Goal: Task Accomplishment & Management: Complete application form

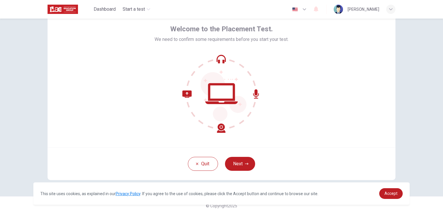
scroll to position [27, 0]
click at [237, 159] on button "Next" at bounding box center [240, 163] width 30 height 14
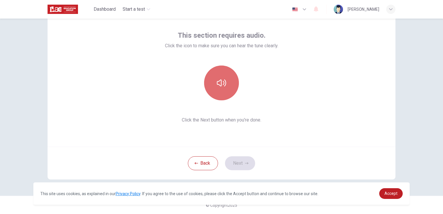
click at [217, 90] on button "button" at bounding box center [221, 82] width 35 height 35
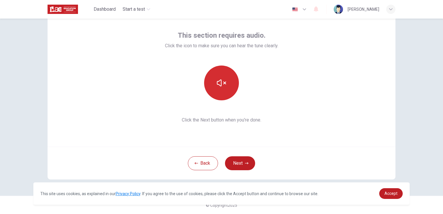
click at [217, 91] on button "button" at bounding box center [221, 82] width 35 height 35
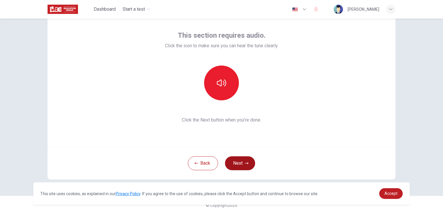
click at [232, 161] on button "Next" at bounding box center [240, 163] width 30 height 14
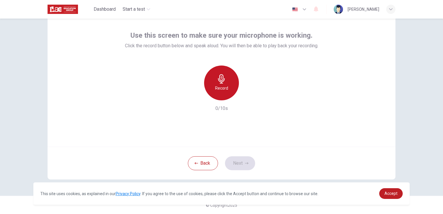
click at [221, 89] on h6 "Record" at bounding box center [221, 88] width 13 height 7
click at [221, 89] on h6 "Stop" at bounding box center [221, 88] width 9 height 7
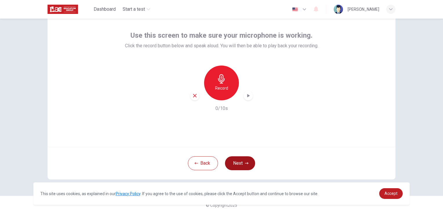
click at [241, 163] on button "Next" at bounding box center [240, 163] width 30 height 14
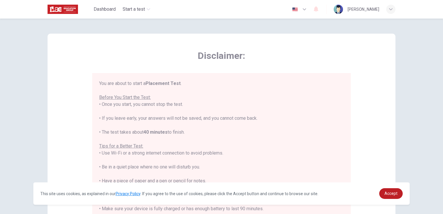
scroll to position [0, 0]
click at [389, 195] on span "Accept" at bounding box center [390, 193] width 13 height 5
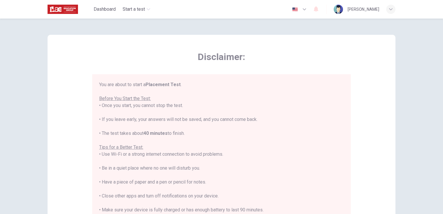
scroll to position [7, 0]
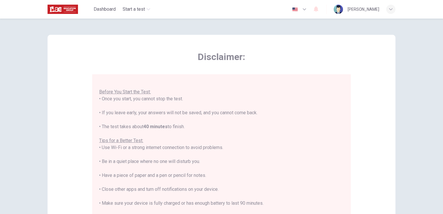
click at [242, 162] on div "You are about to start a Placement Test . Before You Start the Test: • Once you…" at bounding box center [221, 154] width 244 height 160
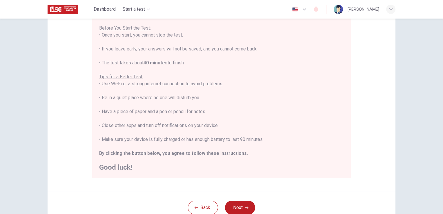
scroll to position [87, 0]
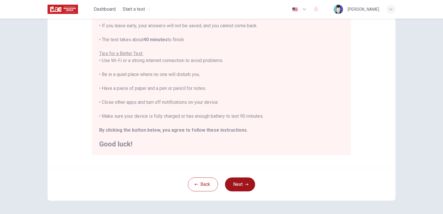
click at [241, 190] on button "Next" at bounding box center [240, 184] width 30 height 14
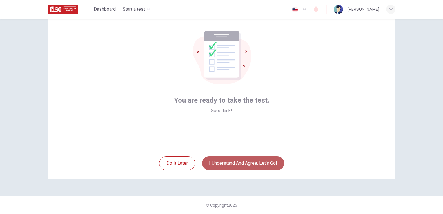
click at [240, 164] on button "I understand and agree. Let’s go!" at bounding box center [243, 163] width 82 height 14
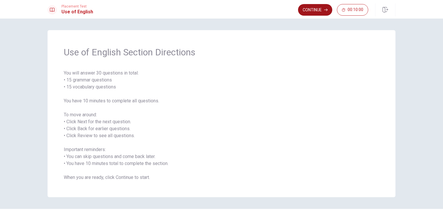
click at [316, 11] on button "Continue" at bounding box center [315, 10] width 34 height 12
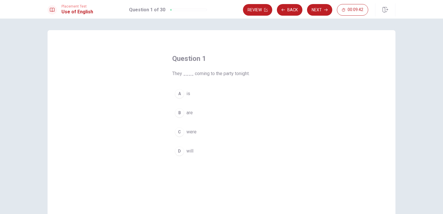
click at [177, 114] on div "B" at bounding box center [179, 112] width 9 height 9
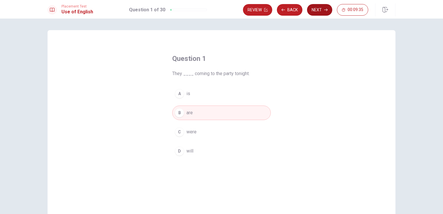
click at [319, 7] on button "Next" at bounding box center [319, 10] width 25 height 12
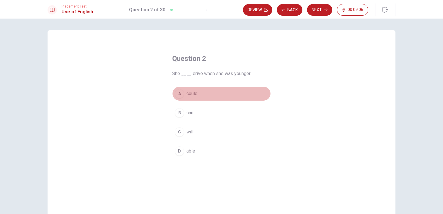
click at [186, 92] on span "could" at bounding box center [191, 93] width 11 height 7
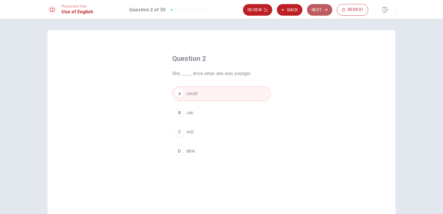
click at [315, 8] on button "Next" at bounding box center [319, 10] width 25 height 12
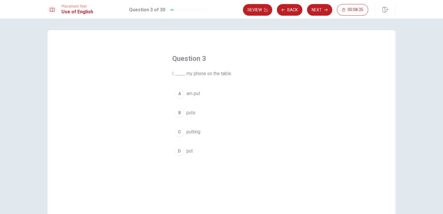
click at [177, 149] on div "D" at bounding box center [179, 150] width 9 height 9
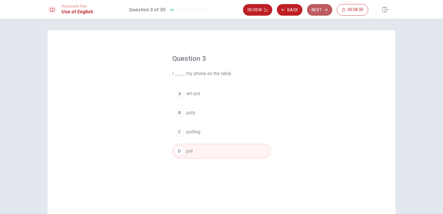
click at [319, 8] on button "Next" at bounding box center [319, 10] width 25 height 12
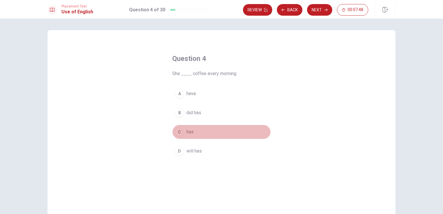
click at [180, 130] on div "C" at bounding box center [179, 131] width 9 height 9
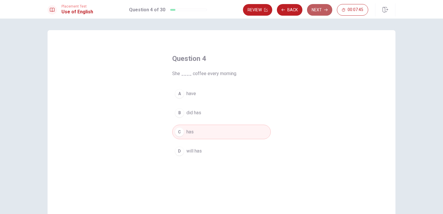
click at [322, 11] on button "Next" at bounding box center [319, 10] width 25 height 12
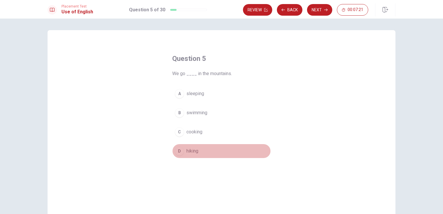
click at [186, 151] on span "hiking" at bounding box center [192, 150] width 12 height 7
click at [315, 13] on button "Next" at bounding box center [319, 10] width 25 height 12
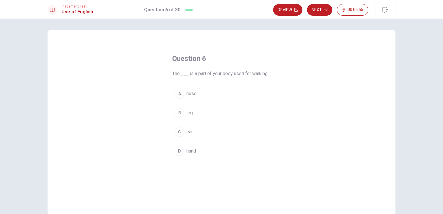
click at [181, 112] on div "B" at bounding box center [179, 112] width 9 height 9
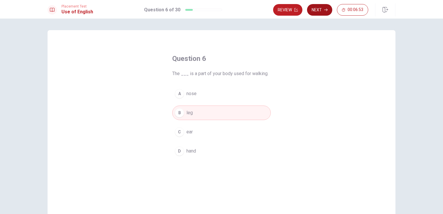
click at [313, 8] on button "Next" at bounding box center [319, 10] width 25 height 12
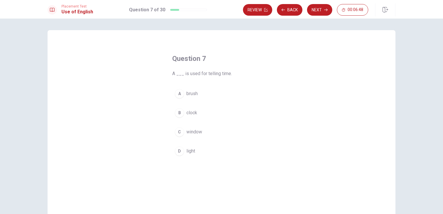
click at [186, 109] on span "clock" at bounding box center [191, 112] width 11 height 7
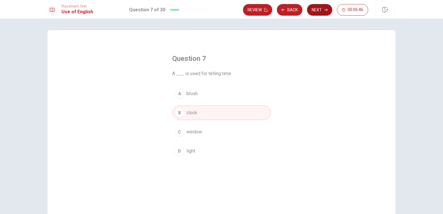
click at [318, 9] on button "Next" at bounding box center [319, 10] width 25 height 12
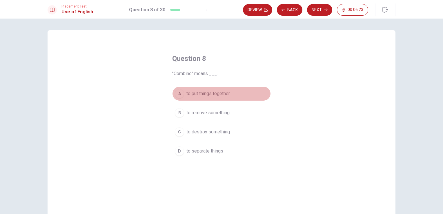
click at [211, 95] on span "to put things together" at bounding box center [207, 93] width 43 height 7
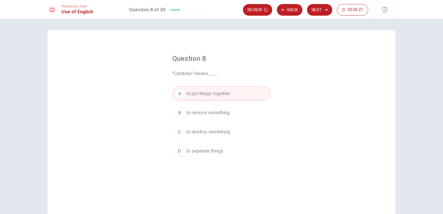
click at [324, 3] on div "Review Back Next 00:06:21" at bounding box center [319, 9] width 152 height 13
click at [324, 9] on icon "button" at bounding box center [325, 9] width 3 height 3
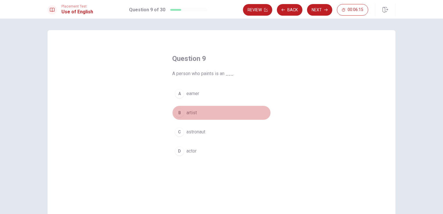
click at [187, 109] on span "artist" at bounding box center [191, 112] width 10 height 7
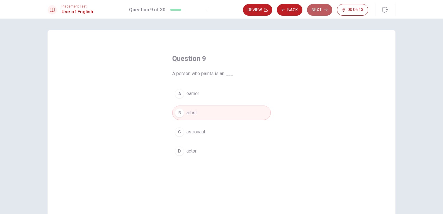
click at [326, 10] on icon "button" at bounding box center [325, 9] width 3 height 3
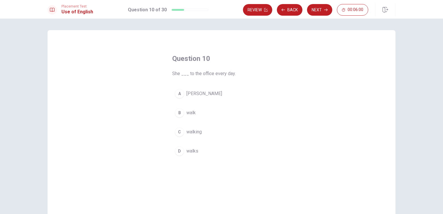
click at [188, 114] on span "walk" at bounding box center [190, 112] width 9 height 7
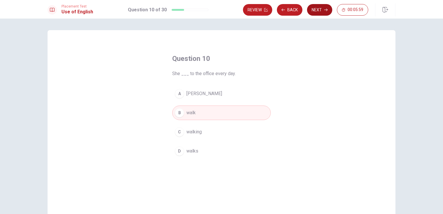
click at [317, 10] on button "Next" at bounding box center [319, 10] width 25 height 12
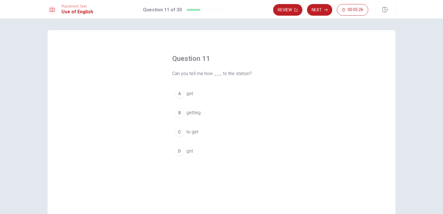
click at [191, 95] on span "get" at bounding box center [189, 93] width 7 height 7
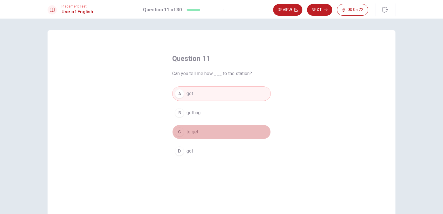
click at [197, 132] on button "C to get" at bounding box center [221, 132] width 98 height 14
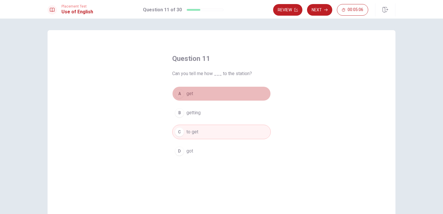
click at [200, 95] on button "A get" at bounding box center [221, 93] width 98 height 14
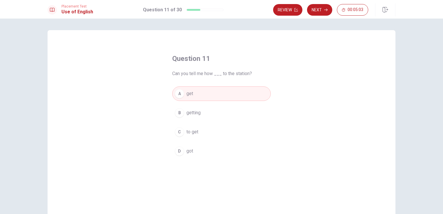
click at [206, 128] on button "C to get" at bounding box center [221, 132] width 98 height 14
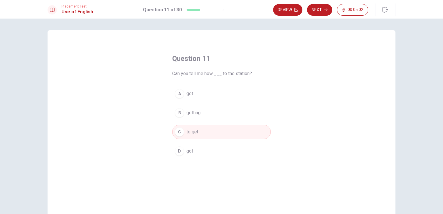
click at [323, 3] on div "Review Next 00:05:02" at bounding box center [334, 9] width 122 height 13
click at [321, 8] on button "Next" at bounding box center [319, 10] width 25 height 12
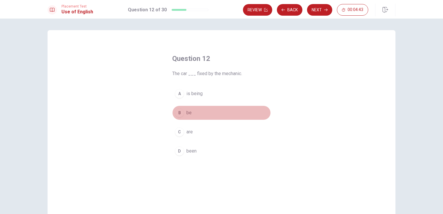
click at [186, 112] on span "be" at bounding box center [188, 112] width 5 height 7
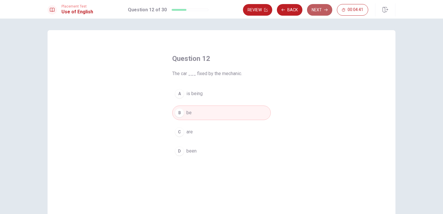
click at [314, 10] on button "Next" at bounding box center [319, 10] width 25 height 12
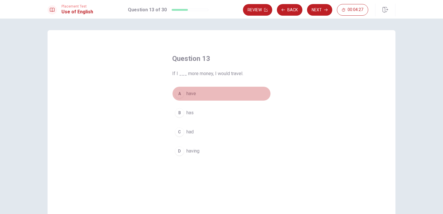
click at [192, 92] on span "have" at bounding box center [191, 93] width 10 height 7
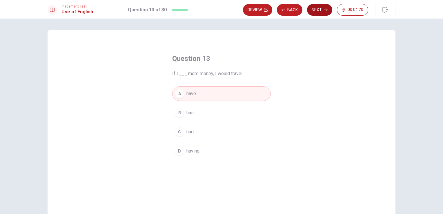
click at [320, 10] on button "Next" at bounding box center [319, 10] width 25 height 12
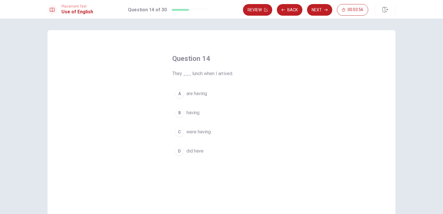
click at [199, 94] on span "are having" at bounding box center [196, 93] width 21 height 7
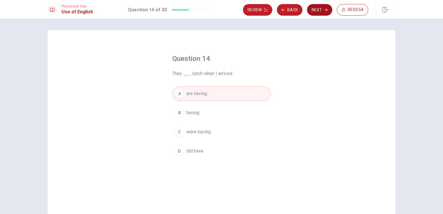
click at [317, 7] on button "Next" at bounding box center [319, 10] width 25 height 12
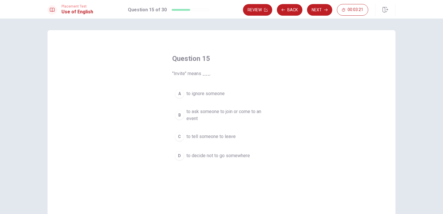
click at [205, 136] on span "to tell someone to leave" at bounding box center [210, 136] width 49 height 7
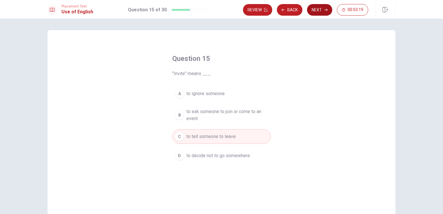
click at [316, 10] on button "Next" at bounding box center [319, 10] width 25 height 12
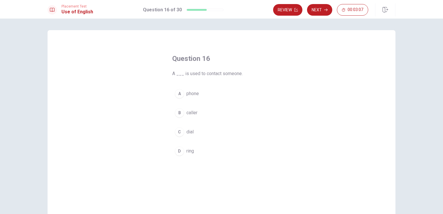
click at [184, 93] on button "A phone" at bounding box center [221, 93] width 98 height 14
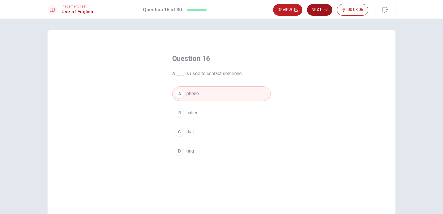
click at [317, 11] on button "Next" at bounding box center [319, 10] width 25 height 12
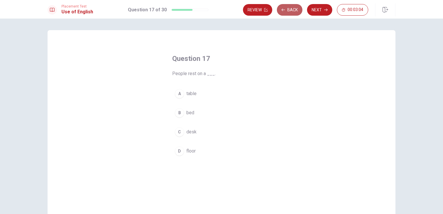
click at [285, 10] on icon "button" at bounding box center [282, 9] width 3 height 3
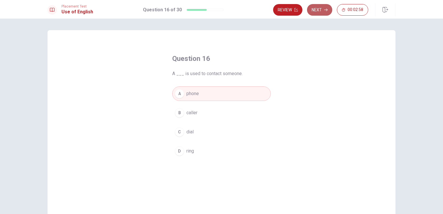
click at [319, 10] on button "Next" at bounding box center [319, 10] width 25 height 12
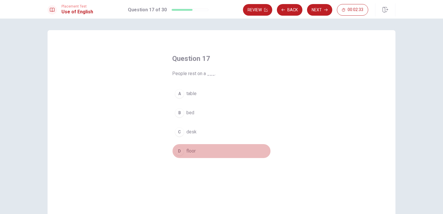
click at [189, 149] on span "floor" at bounding box center [190, 150] width 9 height 7
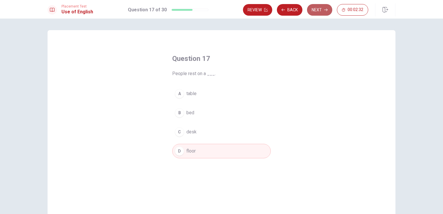
click at [318, 10] on button "Next" at bounding box center [319, 10] width 25 height 12
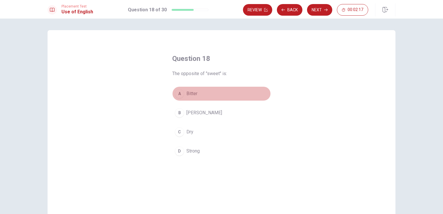
click at [187, 93] on span "Bitter" at bounding box center [191, 93] width 11 height 7
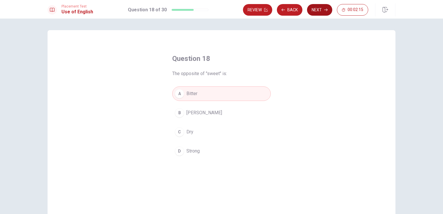
click at [314, 8] on button "Next" at bounding box center [319, 10] width 25 height 12
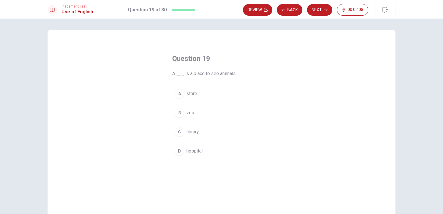
click at [183, 114] on button "B zoo" at bounding box center [221, 112] width 98 height 14
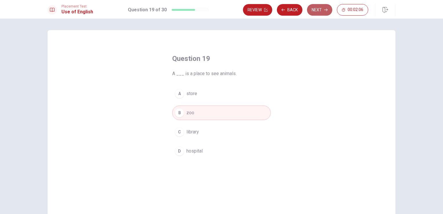
click at [314, 8] on button "Next" at bounding box center [319, 10] width 25 height 12
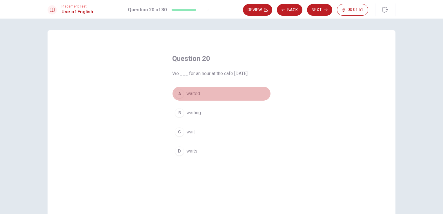
click at [199, 95] on button "A waited" at bounding box center [221, 93] width 98 height 14
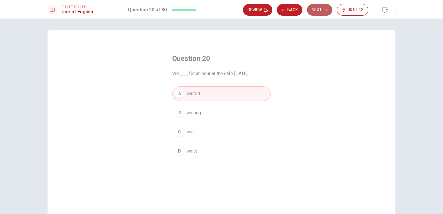
click at [323, 6] on button "Next" at bounding box center [319, 10] width 25 height 12
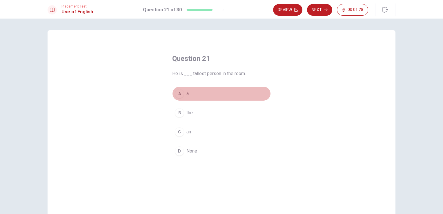
click at [181, 90] on div "A" at bounding box center [179, 93] width 9 height 9
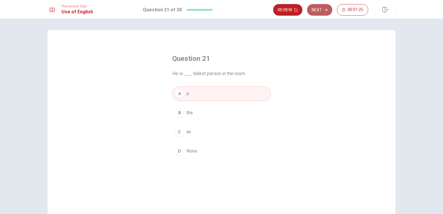
click at [319, 12] on button "Next" at bounding box center [319, 10] width 25 height 12
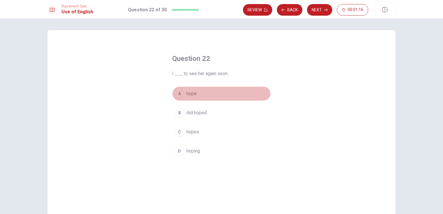
click at [186, 92] on span "hope" at bounding box center [191, 93] width 10 height 7
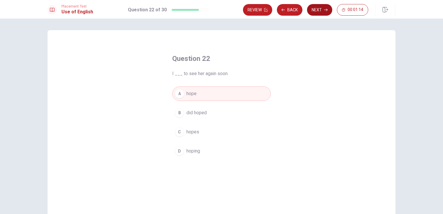
click at [320, 10] on button "Next" at bounding box center [319, 10] width 25 height 12
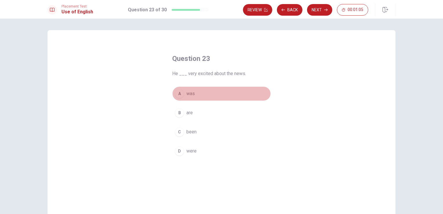
click at [195, 92] on button "A was" at bounding box center [221, 93] width 98 height 14
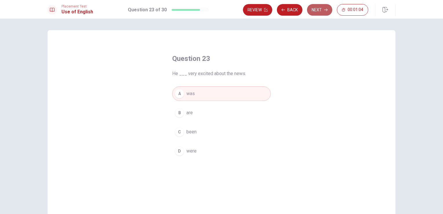
click at [327, 8] on button "Next" at bounding box center [319, 10] width 25 height 12
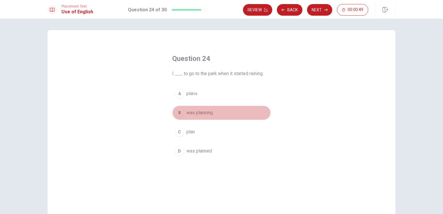
click at [207, 113] on span "was planning" at bounding box center [199, 112] width 26 height 7
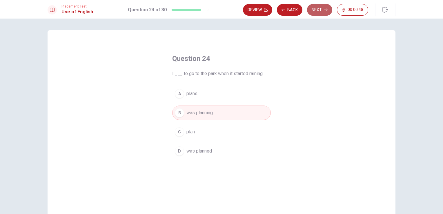
click at [319, 8] on button "Next" at bounding box center [319, 10] width 25 height 12
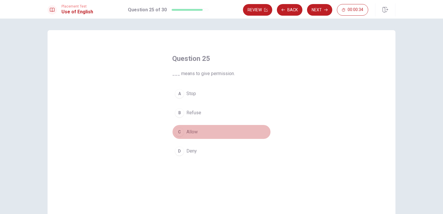
click at [188, 128] on span "Allow" at bounding box center [191, 131] width 11 height 7
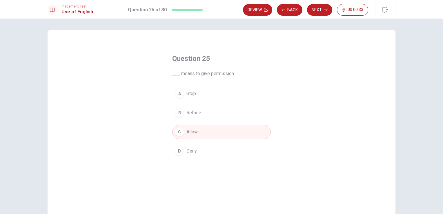
click at [314, 3] on div "Review Back Next 00:00:33" at bounding box center [319, 9] width 152 height 13
click at [319, 6] on button "Next" at bounding box center [319, 10] width 25 height 12
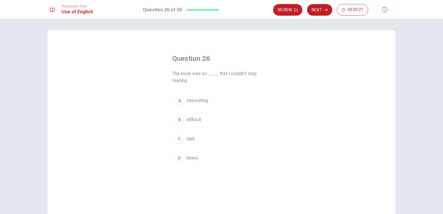
click at [197, 104] on button "A interesting" at bounding box center [221, 100] width 98 height 14
click at [320, 11] on button "Next" at bounding box center [319, 10] width 25 height 12
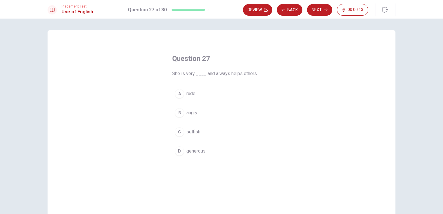
click at [201, 148] on span "generous" at bounding box center [195, 150] width 19 height 7
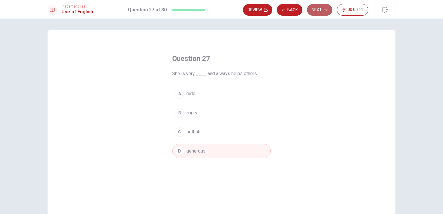
click at [321, 11] on button "Next" at bounding box center [319, 10] width 25 height 12
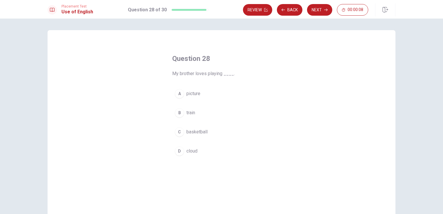
click at [194, 130] on span "basketball" at bounding box center [196, 131] width 21 height 7
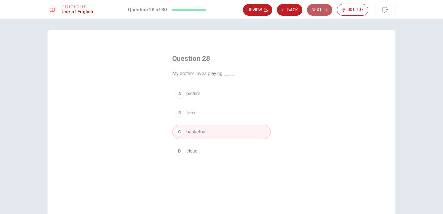
click at [326, 9] on icon "button" at bounding box center [325, 9] width 3 height 3
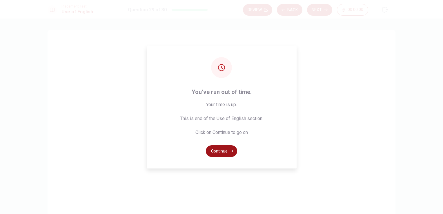
click at [217, 150] on button "Continue" at bounding box center [221, 151] width 31 height 12
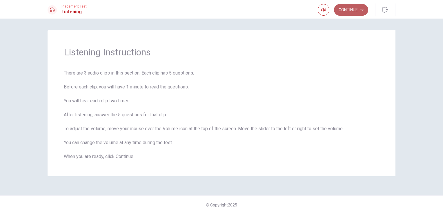
click at [349, 8] on button "Continue" at bounding box center [351, 10] width 34 height 12
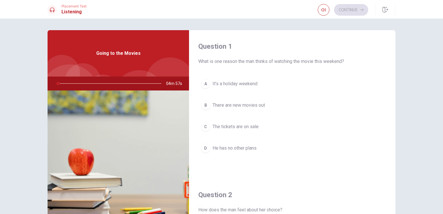
click at [102, 60] on div "Going to the Movies" at bounding box center [117, 53] width 141 height 46
drag, startPoint x: 55, startPoint y: 83, endPoint x: 65, endPoint y: 86, distance: 10.6
click at [65, 86] on div at bounding box center [108, 83] width 116 height 14
drag, startPoint x: 61, startPoint y: 82, endPoint x: 40, endPoint y: 83, distance: 20.9
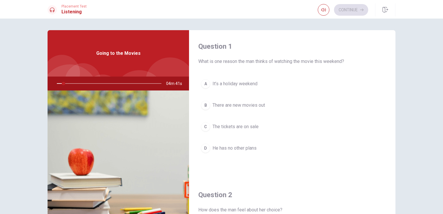
click at [40, 83] on div "Question 1 What is one reason the man thinks of watching the movie this weekend…" at bounding box center [221, 130] width 366 height 201
click at [322, 11] on icon "button" at bounding box center [323, 10] width 5 height 5
click at [350, 32] on div "Question 1 What is one reason the man thinks of watching the movie this weekend…" at bounding box center [292, 104] width 206 height 148
drag, startPoint x: 65, startPoint y: 83, endPoint x: 50, endPoint y: 83, distance: 14.8
click at [50, 83] on div at bounding box center [108, 83] width 116 height 14
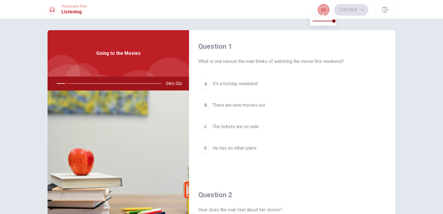
click at [324, 11] on icon "button" at bounding box center [323, 9] width 5 height 3
type input "10"
type input "0.3"
click at [318, 21] on span at bounding box center [322, 21] width 21 height 8
type input "10"
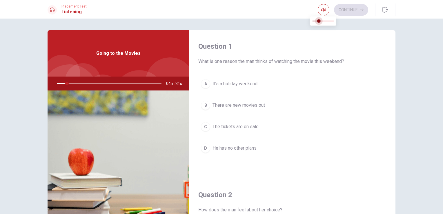
type input "0.4"
type input "10"
type input "0.5"
type input "10"
type input "0.7"
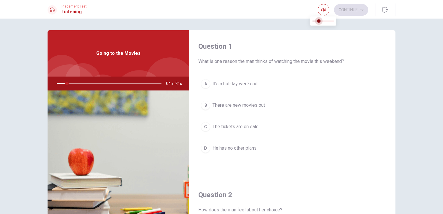
type input "10"
type input "0.8"
type input "10"
type input "0.9"
type input "10"
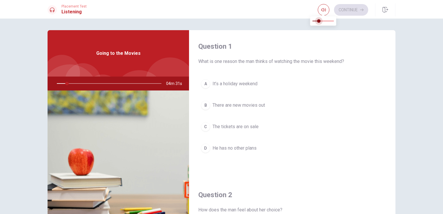
type input "1"
drag, startPoint x: 318, startPoint y: 21, endPoint x: 338, endPoint y: 21, distance: 20.0
click at [335, 21] on span at bounding box center [333, 20] width 3 height 3
drag, startPoint x: 66, startPoint y: 83, endPoint x: 35, endPoint y: 81, distance: 30.5
click at [35, 81] on div "Question 1 What is one reason the man thinks of watching the movie this weekend…" at bounding box center [221, 116] width 443 height 195
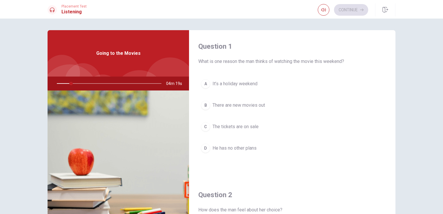
drag, startPoint x: 70, startPoint y: 83, endPoint x: 20, endPoint y: 81, distance: 50.1
click at [20, 81] on div "Question 1 What is one reason the man thinks of watching the movie this weekend…" at bounding box center [221, 116] width 443 height 195
click at [54, 8] on icon at bounding box center [52, 10] width 5 height 5
click at [57, 83] on div at bounding box center [108, 83] width 116 height 14
drag, startPoint x: 59, startPoint y: 83, endPoint x: 38, endPoint y: 85, distance: 21.5
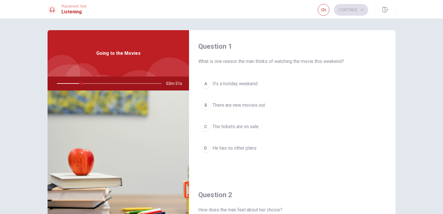
click at [38, 85] on div "Question 1 What is one reason the man thinks of watching the movie this weekend…" at bounding box center [221, 130] width 366 height 201
click at [134, 60] on div "Going to the Movies" at bounding box center [117, 53] width 141 height 46
click at [59, 12] on div "Placement Test Listening" at bounding box center [66, 9] width 39 height 11
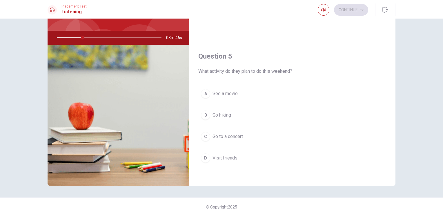
scroll to position [47, 0]
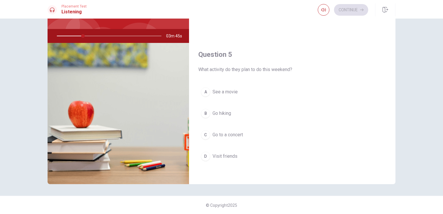
click at [77, 35] on div at bounding box center [108, 36] width 116 height 14
drag, startPoint x: 82, startPoint y: 35, endPoint x: 32, endPoint y: 35, distance: 49.2
click at [32, 35] on div "Question 1 What is one reason the man thinks of watching the movie this weekend…" at bounding box center [221, 116] width 443 height 195
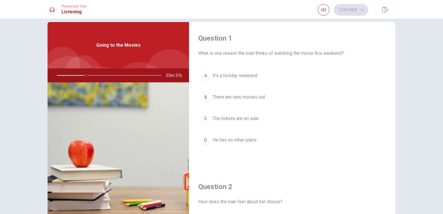
scroll to position [0, 0]
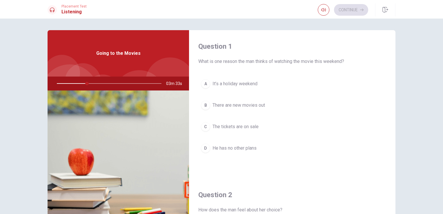
drag, startPoint x: 88, startPoint y: 83, endPoint x: 29, endPoint y: 84, distance: 59.4
click at [29, 84] on div "Question 1 What is one reason the man thinks of watching the movie this weekend…" at bounding box center [221, 116] width 443 height 195
drag, startPoint x: 89, startPoint y: 83, endPoint x: 38, endPoint y: 83, distance: 51.0
click at [38, 83] on div "Question 1 What is one reason the man thinks of watching the movie this weekend…" at bounding box center [221, 130] width 366 height 201
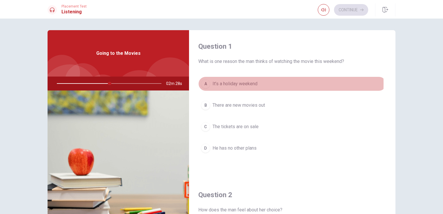
click at [201, 83] on div "A" at bounding box center [205, 83] width 9 height 9
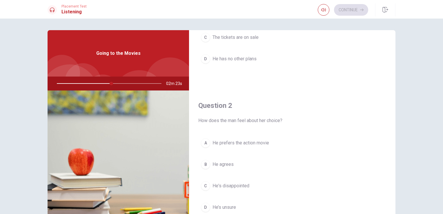
scroll to position [116, 0]
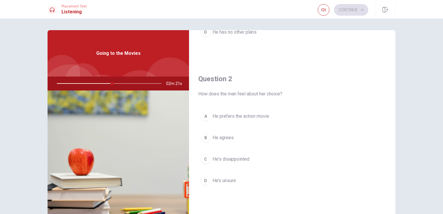
click at [57, 84] on div at bounding box center [108, 83] width 116 height 14
drag, startPoint x: 112, startPoint y: 83, endPoint x: 60, endPoint y: 83, distance: 51.8
click at [60, 83] on div at bounding box center [108, 83] width 116 height 14
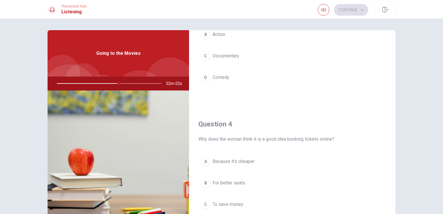
scroll to position [376, 0]
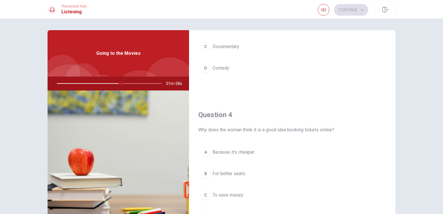
click at [120, 83] on div at bounding box center [108, 83] width 116 height 14
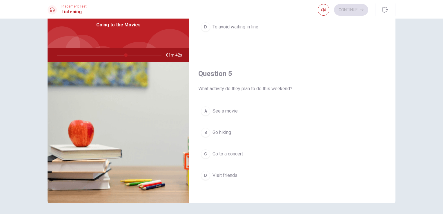
scroll to position [29, 0]
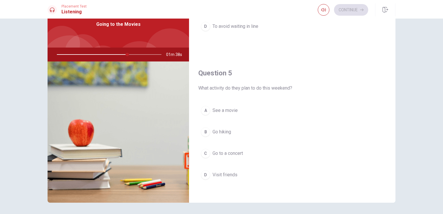
drag, startPoint x: 57, startPoint y: 54, endPoint x: 90, endPoint y: 54, distance: 33.0
click at [57, 54] on div at bounding box center [108, 54] width 116 height 14
drag, startPoint x: 126, startPoint y: 54, endPoint x: 51, endPoint y: 53, distance: 74.7
click at [51, 53] on div at bounding box center [108, 54] width 116 height 14
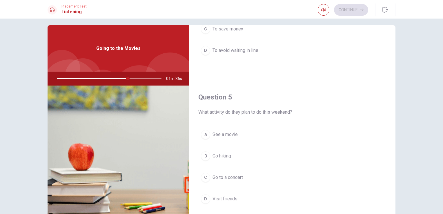
scroll to position [0, 0]
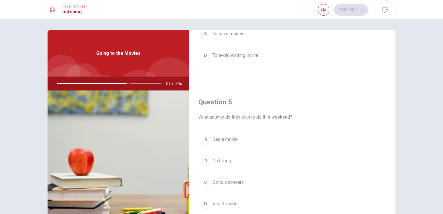
drag, startPoint x: 127, startPoint y: 83, endPoint x: 72, endPoint y: 83, distance: 55.3
click at [72, 83] on div at bounding box center [108, 83] width 116 height 14
drag, startPoint x: 127, startPoint y: 82, endPoint x: 165, endPoint y: 81, distance: 37.4
click at [153, 84] on div at bounding box center [108, 83] width 116 height 14
drag, startPoint x: 129, startPoint y: 83, endPoint x: 43, endPoint y: 87, distance: 86.1
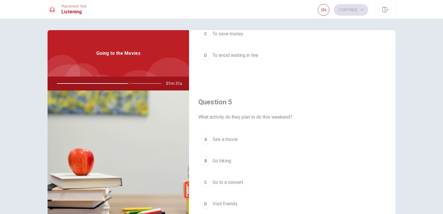
click at [43, 87] on div "Question 1 What is one reason the man thinks of watching the movie this weekend…" at bounding box center [221, 130] width 366 height 201
drag, startPoint x: 129, startPoint y: 82, endPoint x: 154, endPoint y: 82, distance: 25.2
click at [154, 82] on div at bounding box center [108, 83] width 116 height 14
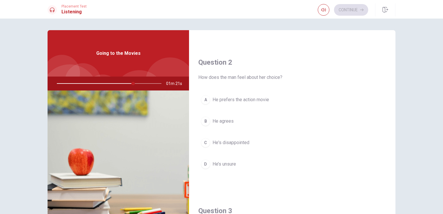
scroll to position [145, 0]
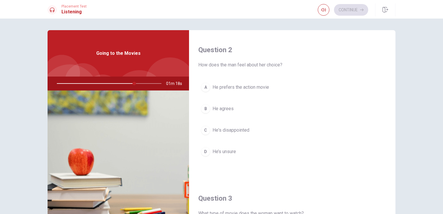
drag, startPoint x: 132, startPoint y: 84, endPoint x: 34, endPoint y: 92, distance: 98.0
click at [34, 92] on div "Question 1 What is one reason the man thinks of watching the movie this weekend…" at bounding box center [221, 116] width 443 height 195
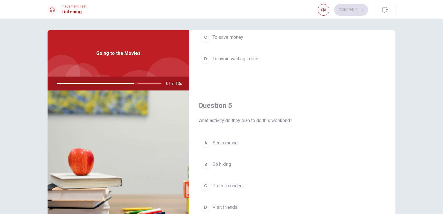
scroll to position [537, 0]
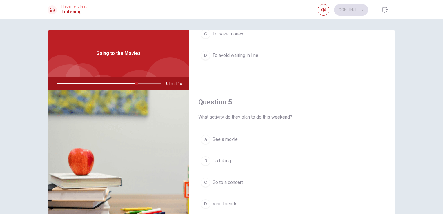
click at [123, 61] on div "Going to the Movies" at bounding box center [117, 53] width 141 height 46
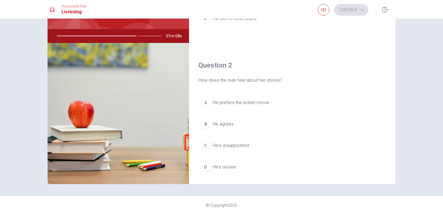
scroll to position [74, 0]
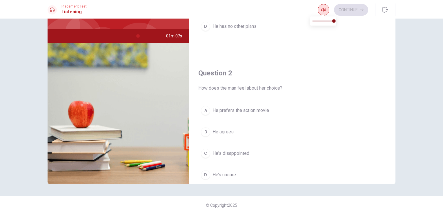
click at [322, 9] on icon "button" at bounding box center [323, 10] width 5 height 5
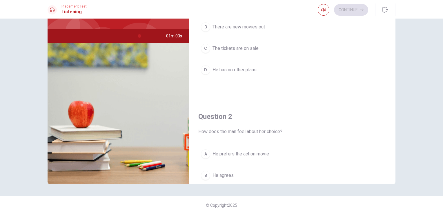
scroll to position [116, 0]
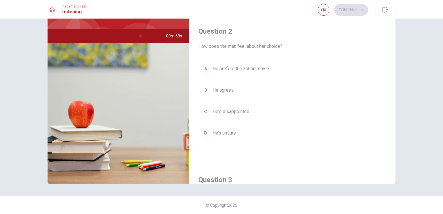
click at [201, 66] on div "A" at bounding box center [205, 68] width 9 height 9
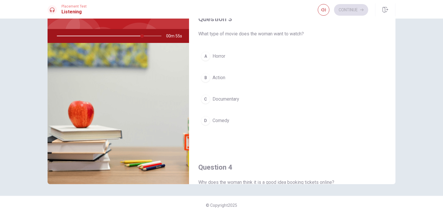
scroll to position [290, 0]
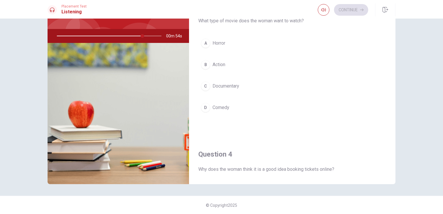
click at [203, 87] on div "C" at bounding box center [205, 85] width 9 height 9
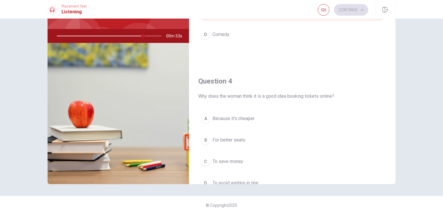
scroll to position [405, 0]
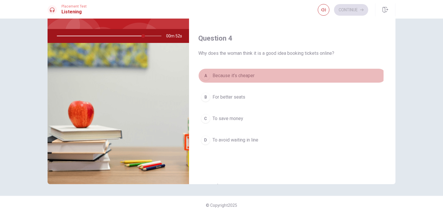
click at [201, 73] on div "A" at bounding box center [205, 75] width 9 height 9
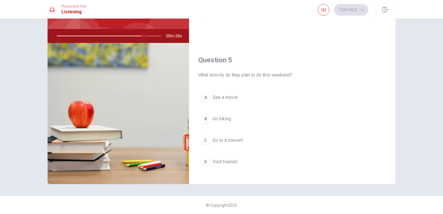
scroll to position [537, 0]
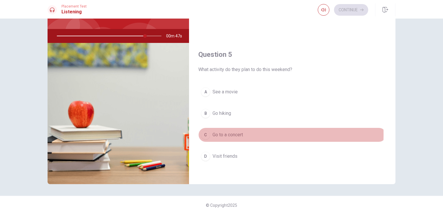
click at [203, 131] on div "C" at bounding box center [205, 134] width 9 height 9
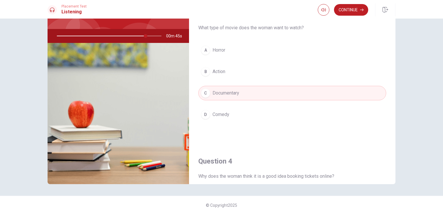
scroll to position [277, 0]
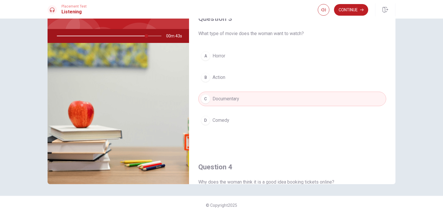
drag, startPoint x: 348, startPoint y: 14, endPoint x: 328, endPoint y: 50, distance: 41.1
click at [328, 50] on div "Placement Test Listening Continue Continue Question 1 What is one reason the ma…" at bounding box center [221, 107] width 443 height 214
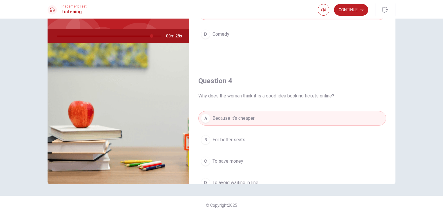
scroll to position [306, 0]
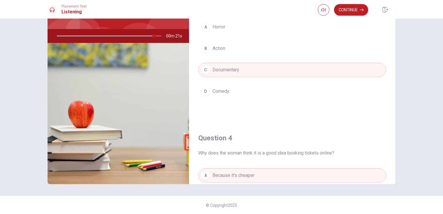
click at [55, 36] on div at bounding box center [108, 36] width 116 height 14
click at [60, 35] on div at bounding box center [108, 36] width 116 height 14
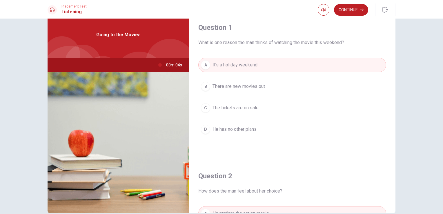
scroll to position [0, 0]
type input "0"
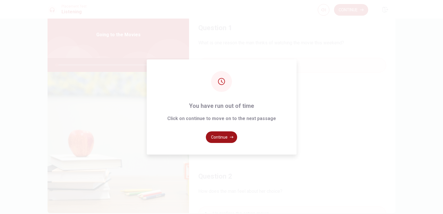
click at [221, 133] on button "Continue" at bounding box center [221, 137] width 31 height 12
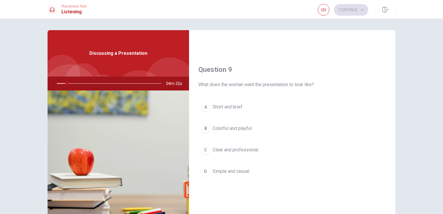
click at [54, 8] on div at bounding box center [51, 9] width 9 height 9
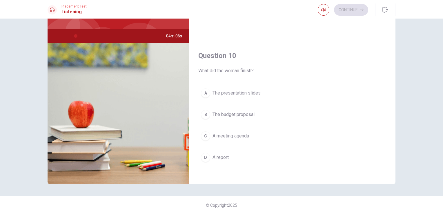
scroll to position [537, 0]
click at [201, 87] on div "A" at bounding box center [205, 91] width 9 height 9
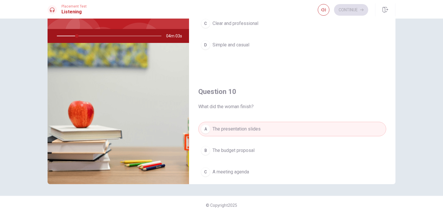
scroll to position [422, 0]
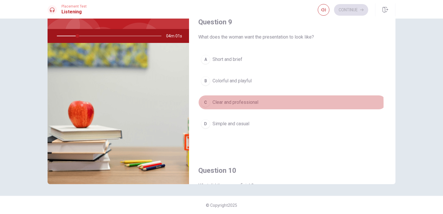
click at [203, 101] on div "C" at bounding box center [205, 102] width 9 height 9
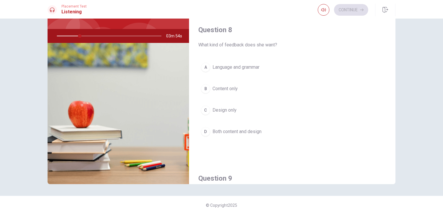
scroll to position [277, 0]
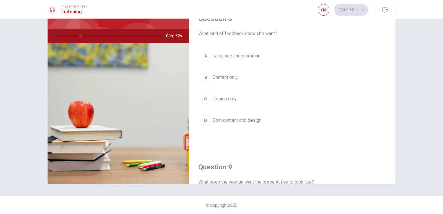
click at [202, 98] on div "C" at bounding box center [205, 98] width 9 height 9
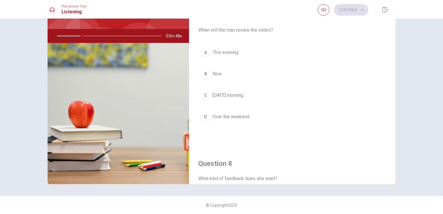
click at [203, 94] on div "C" at bounding box center [205, 95] width 9 height 9
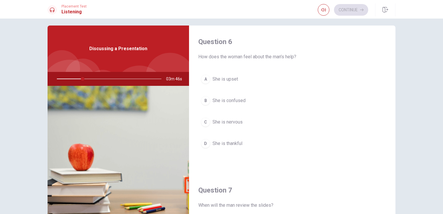
scroll to position [0, 0]
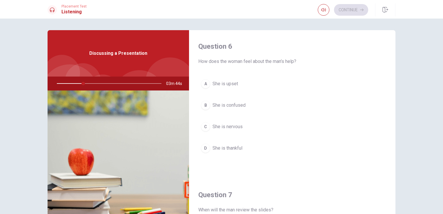
click at [201, 126] on div "C" at bounding box center [205, 126] width 9 height 9
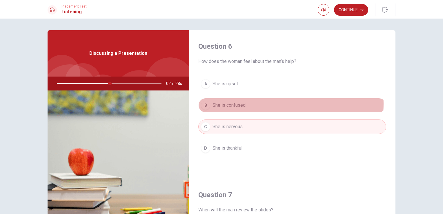
click at [269, 104] on button "B She is confused" at bounding box center [292, 105] width 188 height 14
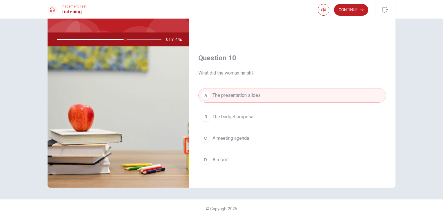
scroll to position [47, 0]
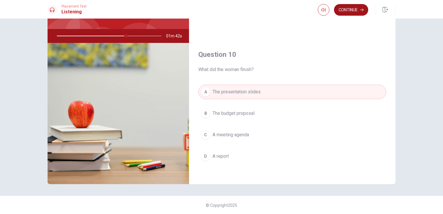
click at [351, 8] on button "Continue" at bounding box center [351, 10] width 34 height 12
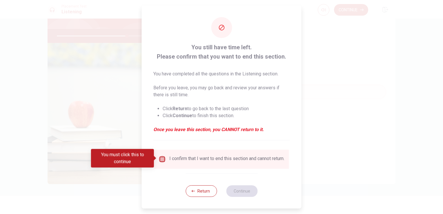
click at [162, 160] on input "You must click this to continue" at bounding box center [162, 159] width 7 height 7
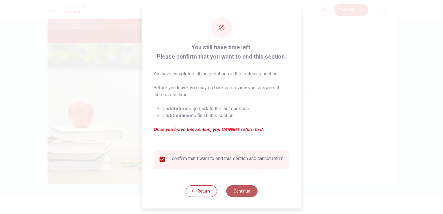
click at [233, 194] on button "Continue" at bounding box center [241, 191] width 31 height 12
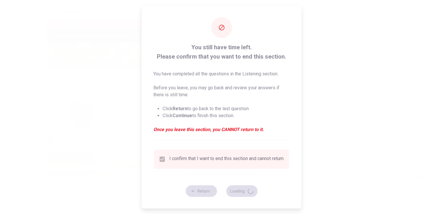
type input "69"
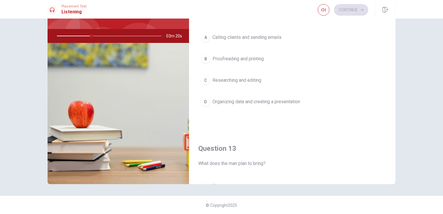
scroll to position [116, 0]
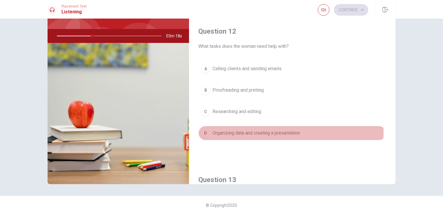
click at [252, 130] on span "Organizing data and creating a presentation" at bounding box center [255, 132] width 87 height 7
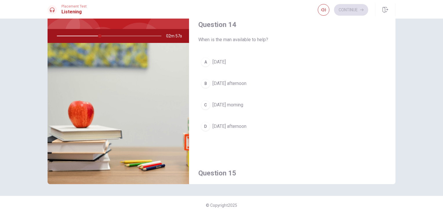
scroll to position [422, 0]
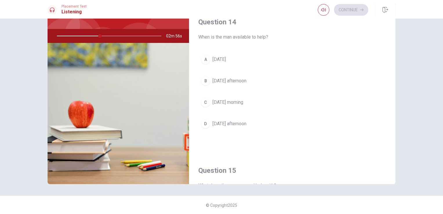
click at [243, 80] on span "[DATE] afternoon" at bounding box center [229, 80] width 34 height 7
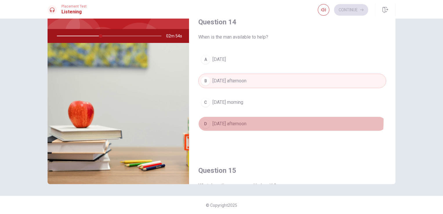
click at [246, 120] on span "[DATE] afternoon" at bounding box center [229, 123] width 34 height 7
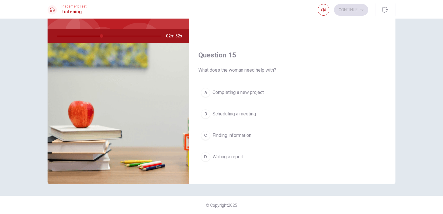
scroll to position [537, 0]
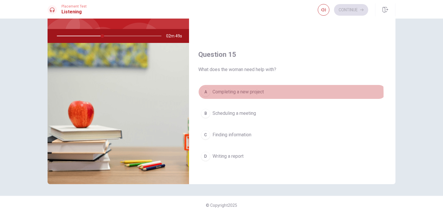
click at [247, 91] on span "Completing a new project" at bounding box center [237, 91] width 51 height 7
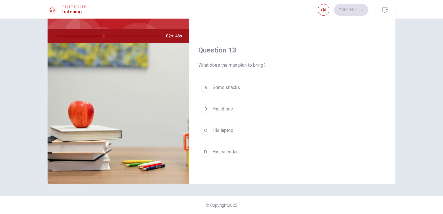
scroll to position [248, 0]
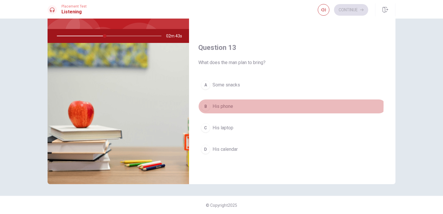
click at [238, 104] on button "B His phone" at bounding box center [292, 106] width 188 height 14
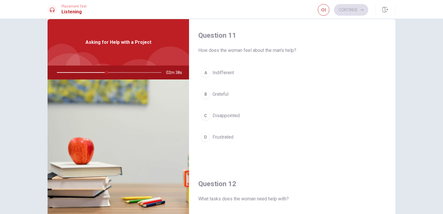
scroll to position [0, 0]
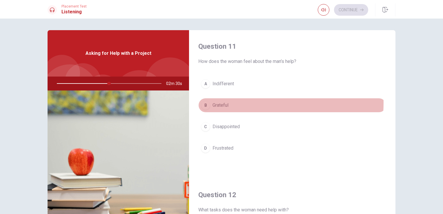
click at [238, 103] on button "B Grateful" at bounding box center [292, 105] width 188 height 14
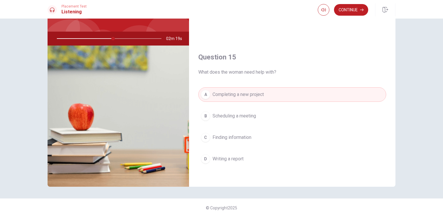
scroll to position [47, 0]
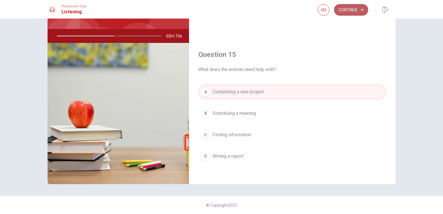
click at [346, 10] on button "Continue" at bounding box center [351, 10] width 34 height 12
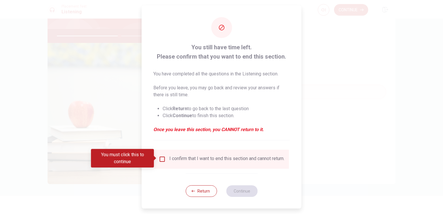
click at [160, 157] on input "You must click this to continue" at bounding box center [162, 159] width 7 height 7
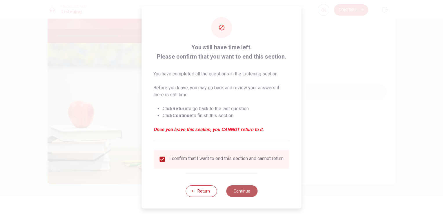
click at [245, 194] on button "Continue" at bounding box center [241, 191] width 31 height 12
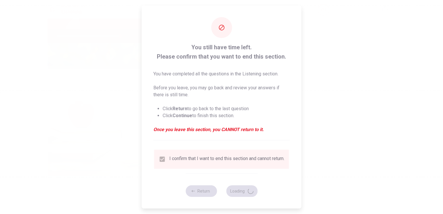
type input "61"
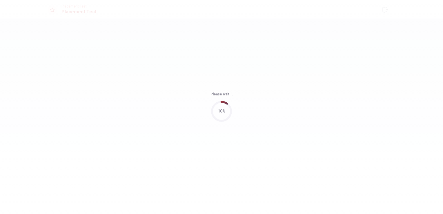
scroll to position [0, 0]
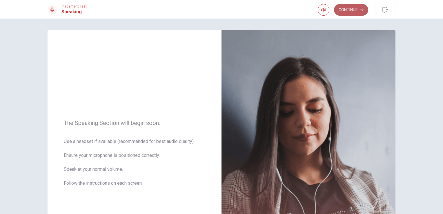
click at [338, 10] on button "Continue" at bounding box center [351, 10] width 34 height 12
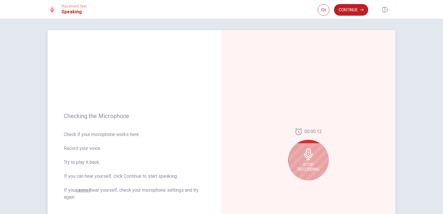
click at [311, 159] on icon at bounding box center [308, 154] width 12 height 12
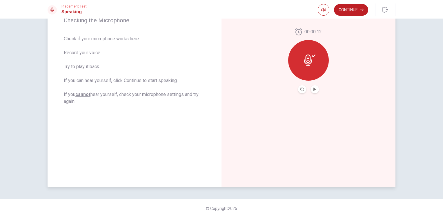
scroll to position [99, 0]
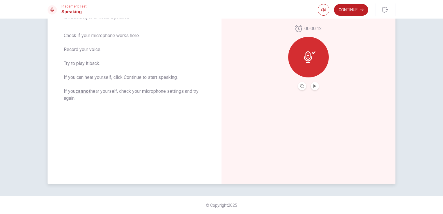
click at [315, 87] on button "Play Audio" at bounding box center [314, 86] width 8 height 8
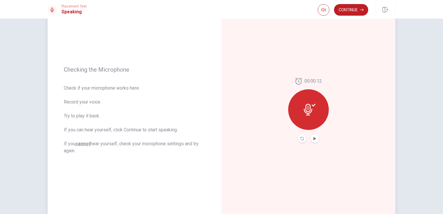
scroll to position [41, 0]
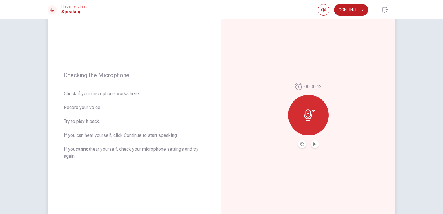
click at [310, 144] on button "Play Audio" at bounding box center [314, 144] width 8 height 8
click at [353, 10] on button "Continue" at bounding box center [351, 10] width 34 height 12
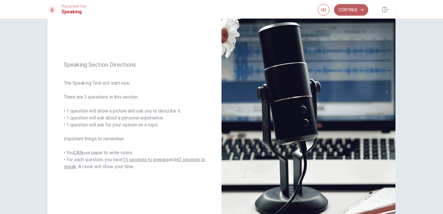
click at [352, 13] on button "Continue" at bounding box center [351, 10] width 34 height 12
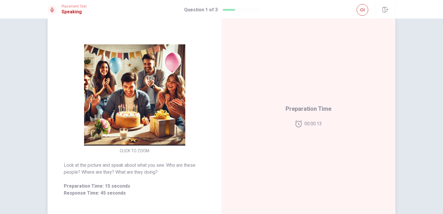
click at [302, 109] on span "Preparation Time" at bounding box center [308, 108] width 46 height 9
click at [300, 120] on div "Response Time" at bounding box center [308, 115] width 174 height 253
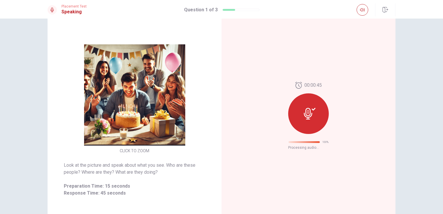
scroll to position [0, 0]
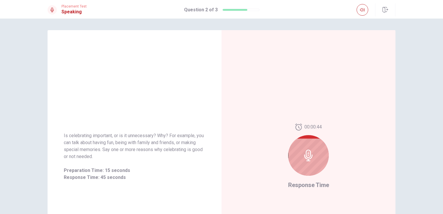
click at [312, 151] on icon at bounding box center [308, 155] width 12 height 12
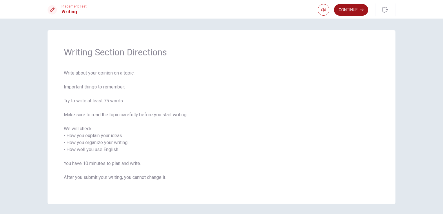
click at [348, 10] on button "Continue" at bounding box center [351, 10] width 34 height 12
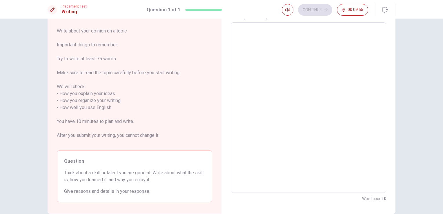
scroll to position [29, 0]
click at [285, 65] on textarea at bounding box center [308, 106] width 147 height 161
type textarea "I"
type textarea "x"
type textarea "I"
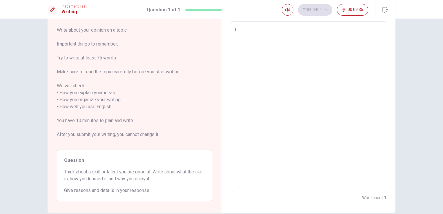
type textarea "x"
type textarea "I b"
type textarea "x"
type textarea "I be"
type textarea "x"
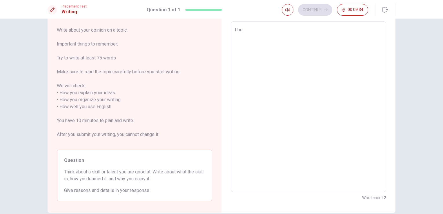
type textarea "I bel"
type textarea "x"
type textarea "I beli"
type textarea "x"
type textarea "I belie"
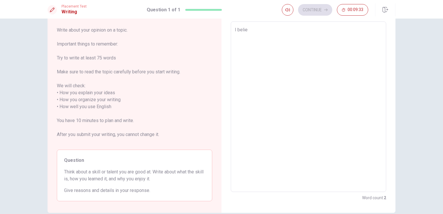
type textarea "x"
type textarea "I believ"
type textarea "x"
type textarea "I believe"
type textarea "x"
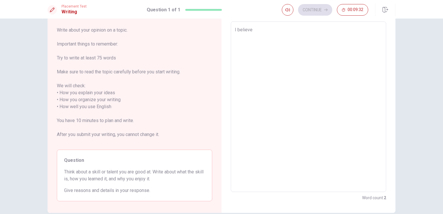
type textarea "I believ"
type textarea "x"
type textarea "I belie"
type textarea "x"
type textarea "I beli"
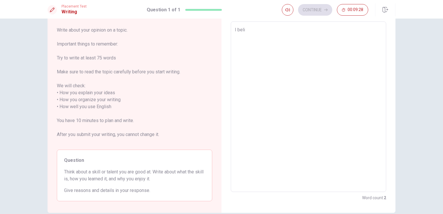
type textarea "x"
type textarea "I belie"
type textarea "x"
type textarea "I beli"
type textarea "x"
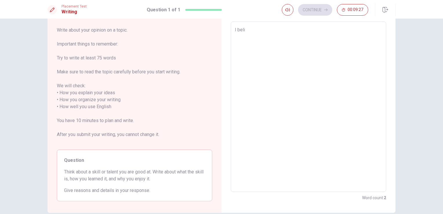
type textarea "I bel"
type textarea "x"
type textarea "I be"
type textarea "x"
type textarea "I b"
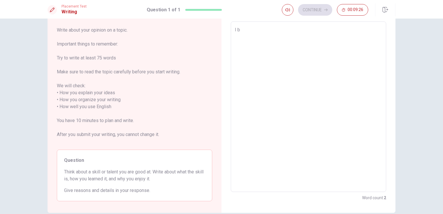
type textarea "x"
type textarea "I"
type textarea "x"
type textarea "I g"
type textarea "x"
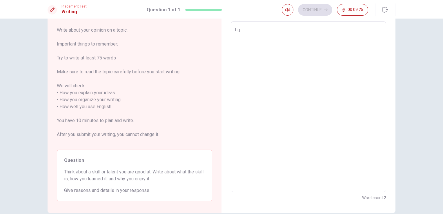
type textarea "I gu"
type textarea "x"
type textarea "I g"
type textarea "x"
type textarea "I"
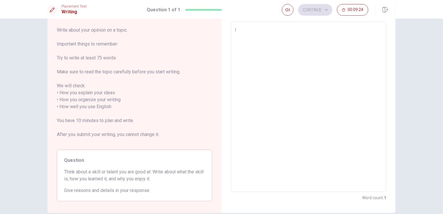
type textarea "x"
type textarea "I b"
type textarea "x"
type textarea "I be"
type textarea "x"
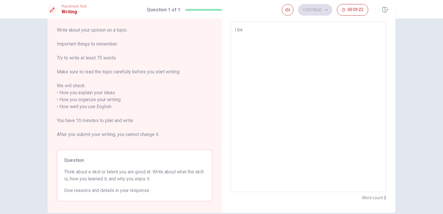
type textarea "I bel"
type textarea "x"
type textarea "I beli"
type textarea "x"
type textarea "I beliv"
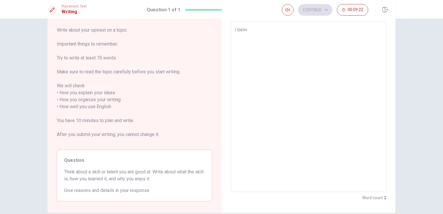
type textarea "x"
type textarea "I belive"
type textarea "x"
type textarea "I belive"
type textarea "x"
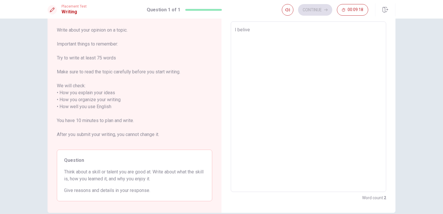
type textarea "I belive m"
type textarea "x"
type textarea "I belive my"
type textarea "x"
type textarea "I belive my"
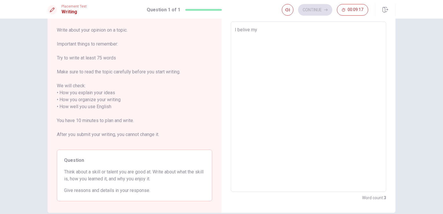
type textarea "x"
type textarea "I belive my t"
type textarea "x"
type textarea "I belive my ta"
type textarea "x"
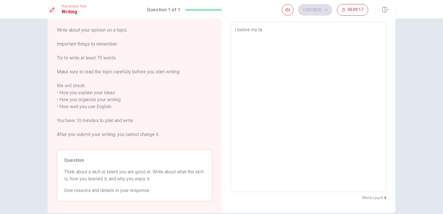
type textarea "I belive my tal"
type textarea "x"
type textarea "I belive my tale"
type textarea "x"
type textarea "I belive my talen"
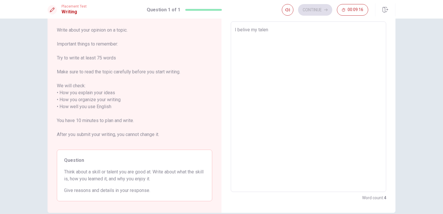
type textarea "x"
type textarea "I belive my talent"
type textarea "x"
type textarea "I belive my talent"
type textarea "x"
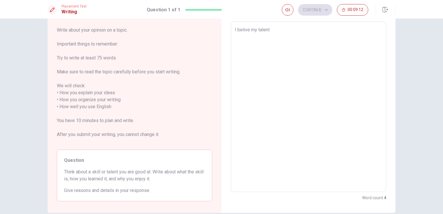
type textarea "I belive my talent i"
type textarea "x"
type textarea "I belive my talent is"
type textarea "x"
type textarea "I belive my talent is"
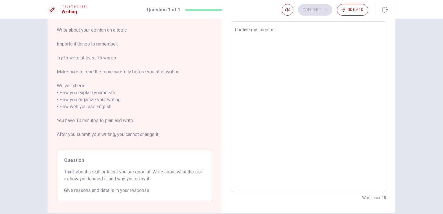
type textarea "x"
type textarea "I belive my talent is e"
type textarea "x"
type textarea "I belive my talent is em"
type textarea "x"
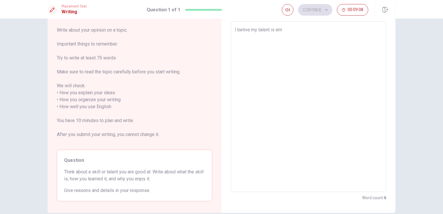
type textarea "I belive my talent is emp"
type textarea "x"
type textarea "I belive my talent is empa"
type textarea "x"
type textarea "I belive my talent is empat"
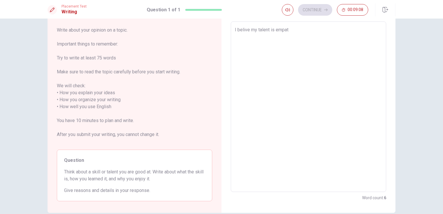
type textarea "x"
type textarea "I belive my talent is empaty"
type textarea "x"
type textarea "I belive my talent is empaty,"
type textarea "x"
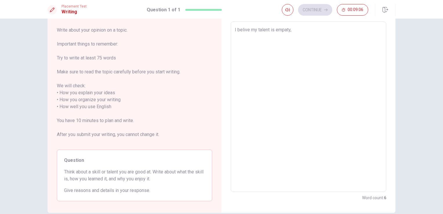
type textarea "I belive my talent is empaty,"
type textarea "x"
type textarea "I belive my talent is empaty, b"
type textarea "x"
type textarea "I belive my talent is empaty, be"
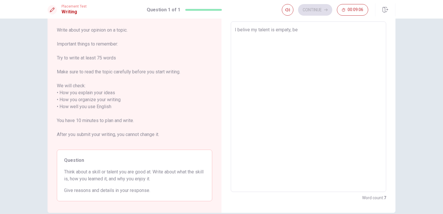
type textarea "x"
type textarea "I belive my talent is empaty, bec"
type textarea "x"
type textarea "I belive my talent is empaty, beca"
type textarea "x"
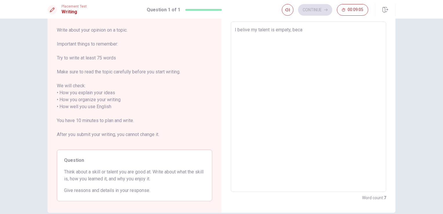
type textarea "I belive my talent is empaty, becau"
type textarea "x"
type textarea "I belive my talent is empaty, becaus"
type textarea "x"
type textarea "I belive my talent is empaty, because"
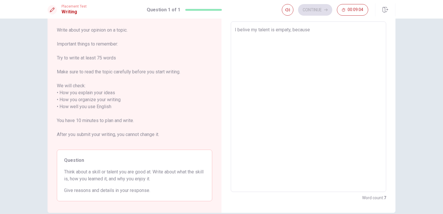
type textarea "x"
type textarea "I belive my talent is empaty, becaus"
type textarea "x"
type textarea "I belive my talent is empaty, becau"
type textarea "x"
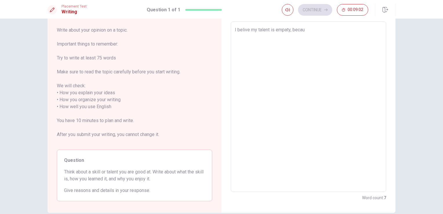
type textarea "I belive my talent is empaty, beca"
type textarea "x"
type textarea "I belive my talent is empaty, bec"
type textarea "x"
type textarea "I belive my talent is empaty, be"
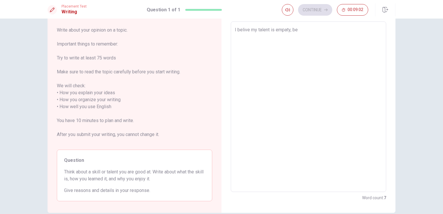
type textarea "x"
type textarea "I belive my talent is empaty, b"
type textarea "x"
type textarea "I belive my talent is empaty,"
type textarea "x"
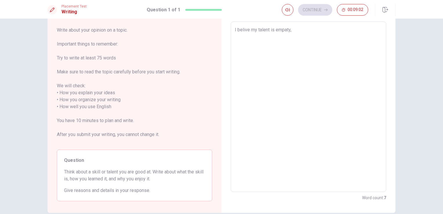
type textarea "I belive my talent is empaty,"
type textarea "x"
type textarea "I belive my talent is empaty"
type textarea "x"
type textarea "I belive my talent is empat"
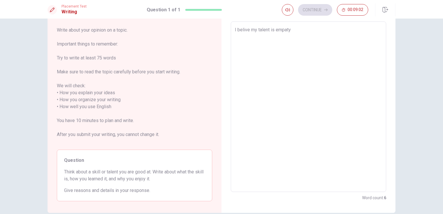
type textarea "x"
type textarea "I belive my talent is empa"
type textarea "x"
type textarea "I belive my talent is emp"
type textarea "x"
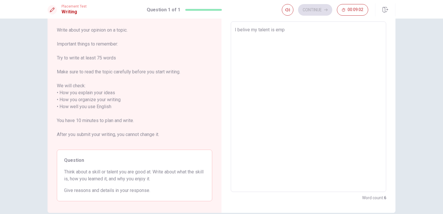
type textarea "I belive my talent is em"
type textarea "x"
type textarea "I belive my talent is e"
type textarea "x"
type textarea "I belive my talent is"
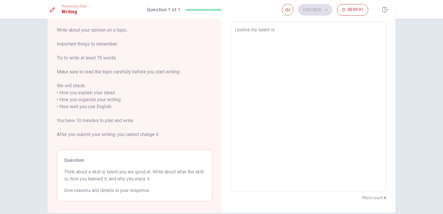
type textarea "x"
type textarea "I belive my talent is c"
type textarea "x"
type textarea "I belive my talent is co"
type textarea "x"
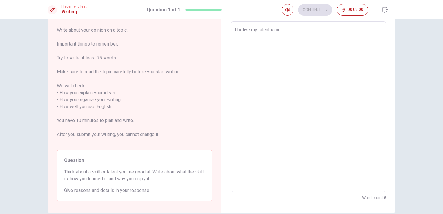
type textarea "I belive my talent is com"
type textarea "x"
type textarea "I belive my talent is comu"
type textarea "x"
type textarea "I belive my talent is comun"
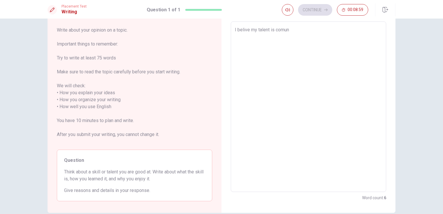
type textarea "x"
type textarea "I belive my talent is comuni"
type textarea "x"
type textarea "I belive my talent is comunic"
type textarea "x"
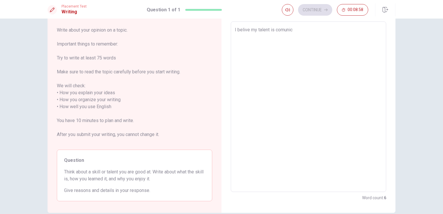
type textarea "I belive my talent is comunica"
type textarea "x"
type textarea "I belive my talent is comunicat"
type textarea "x"
type textarea "I belive my talent is comunicati"
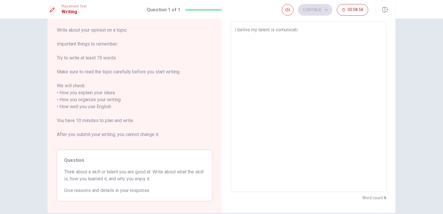
type textarea "x"
type textarea "I belive my talent is comunicatio"
type textarea "x"
type textarea "I belive my talent is comunication"
type textarea "x"
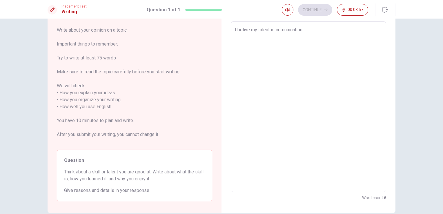
type textarea "I belive my talent is comunication,"
type textarea "x"
type textarea "I belive my talent is comunication,"
type textarea "x"
type textarea "I belive my talent is comunication, b"
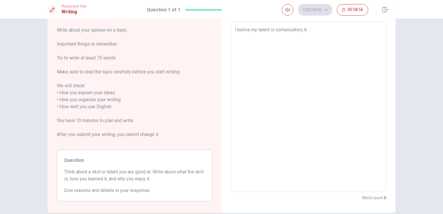
type textarea "x"
type textarea "I belive my talent is comunication, be"
type textarea "x"
type textarea "I belive my talent is comunication, bea"
type textarea "x"
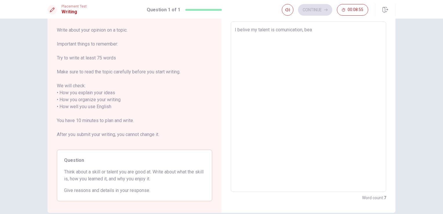
type textarea "I belive my talent is comunication, beac"
type textarea "x"
type textarea "I belive my talent is comunication, bea"
type textarea "x"
type textarea "I belive my talent is comunication, be"
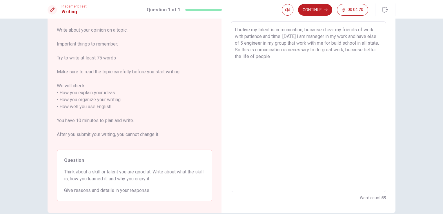
click at [242, 42] on textarea "I belive my talent is comunication, because i hear my friends of work with pati…" at bounding box center [308, 106] width 147 height 161
click at [284, 57] on textarea "I belive my talent is comunication, because i hear my friends of work with pati…" at bounding box center [308, 106] width 147 height 161
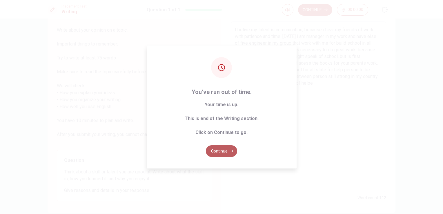
click at [224, 149] on button "Continue" at bounding box center [221, 151] width 31 height 12
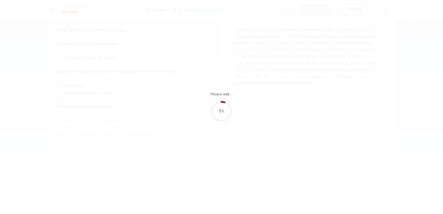
scroll to position [0, 0]
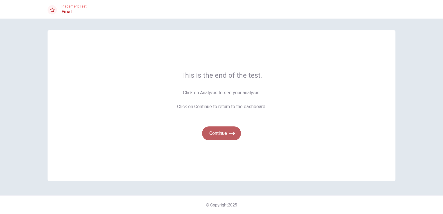
click at [217, 131] on button "Continue" at bounding box center [221, 133] width 39 height 14
